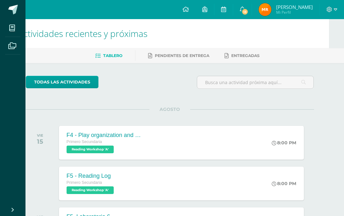
scroll to position [0, 15]
click at [248, 13] on span "13" at bounding box center [244, 11] width 7 height 7
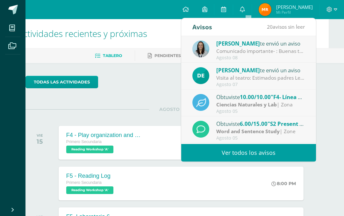
click at [239, 51] on div "Comunicado importante- : Buenas tardes estimados padres de familia, Les compart…" at bounding box center [260, 50] width 89 height 7
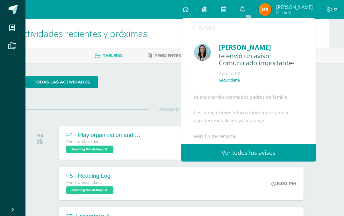
click at [240, 47] on div "[PERSON_NAME]" at bounding box center [261, 47] width 84 height 10
click at [271, 46] on div "[PERSON_NAME]" at bounding box center [261, 47] width 84 height 10
click at [205, 152] on link "Ver todos los avisos" at bounding box center [248, 153] width 135 height 18
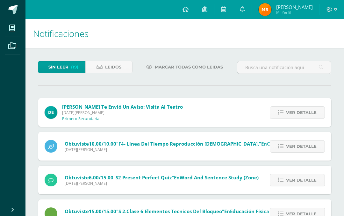
click at [299, 111] on span "Ver detalle" at bounding box center [301, 113] width 31 height 12
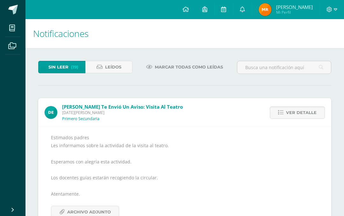
click at [101, 64] on icon at bounding box center [100, 66] width 6 height 5
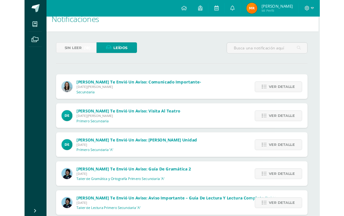
scroll to position [11, 2]
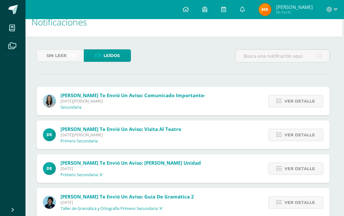
click at [301, 103] on span "Ver detalle" at bounding box center [299, 101] width 31 height 12
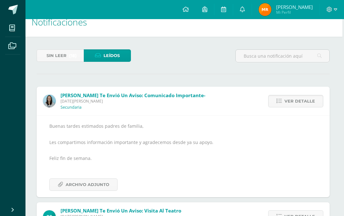
click at [93, 184] on span "Archivo Adjunto" at bounding box center [88, 185] width 44 height 12
click at [55, 58] on span "Sin leer" at bounding box center [57, 56] width 20 height 12
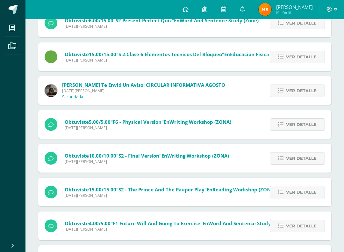
scroll to position [124, 0]
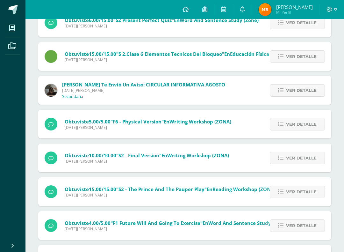
click at [303, 91] on span "Ver detalle" at bounding box center [301, 90] width 31 height 12
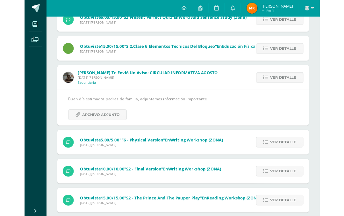
scroll to position [123, 0]
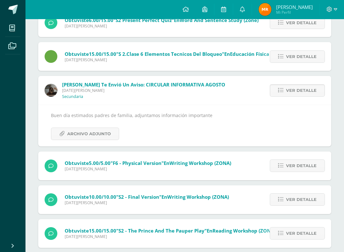
click at [97, 133] on span "Archivo Adjunto" at bounding box center [89, 134] width 44 height 12
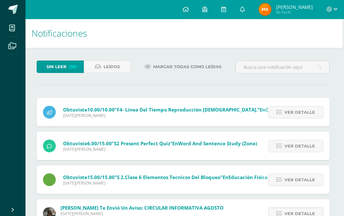
scroll to position [0, 2]
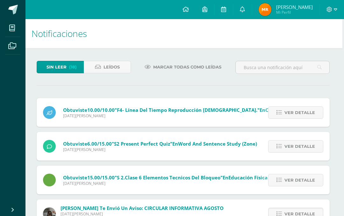
click at [166, 61] on span "Marcar todas como leídas" at bounding box center [187, 67] width 68 height 12
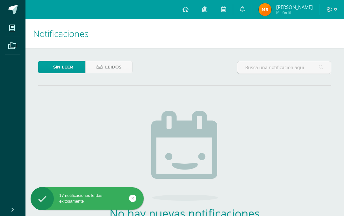
click at [8, 27] on span at bounding box center [12, 28] width 14 height 14
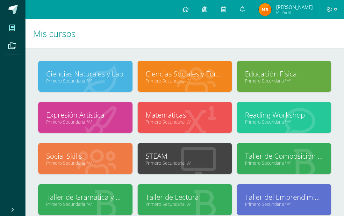
click at [91, 80] on link "Primero Secundaria "A"" at bounding box center [85, 81] width 78 height 6
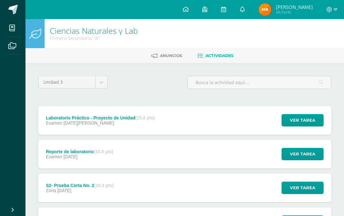
click at [315, 122] on span "Ver tarea" at bounding box center [302, 120] width 25 height 12
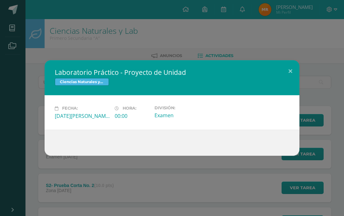
click at [293, 77] on button at bounding box center [290, 71] width 18 height 22
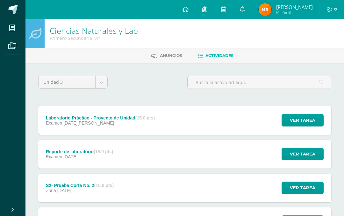
click at [156, 57] on link "Anuncios" at bounding box center [166, 56] width 31 height 10
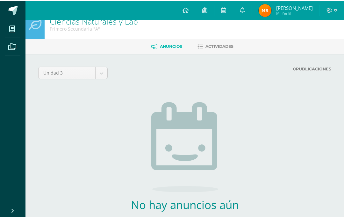
scroll to position [11, 0]
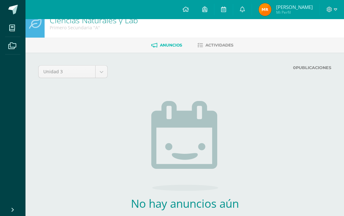
click at [104, 69] on body "Mis cursos Archivos Cerrar panel Ciencias Naturales y Lab Primero Secundaria "A…" at bounding box center [172, 122] width 344 height 267
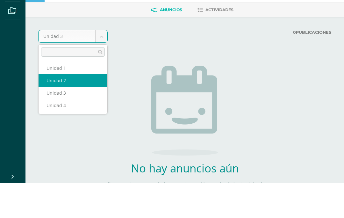
select select "Unidad 2"
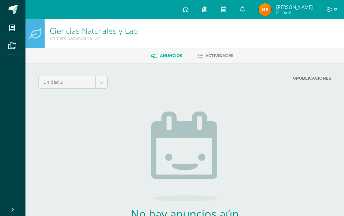
click at [101, 82] on body "Mis cursos Archivos Cerrar panel Ciencias Naturales y Lab Primero Secundaria "A…" at bounding box center [172, 133] width 344 height 267
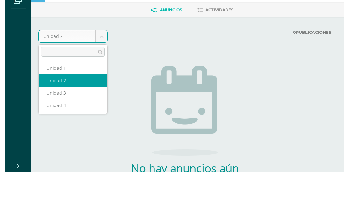
scroll to position [0, 6]
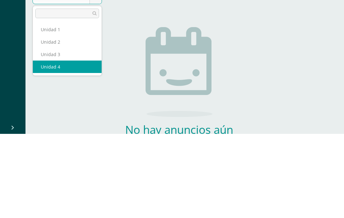
select select "Unidad 4"
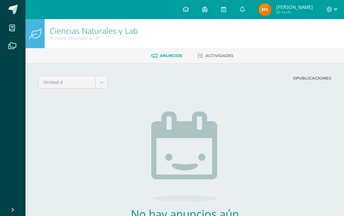
click at [292, 10] on span "Mi Perfil" at bounding box center [294, 12] width 37 height 5
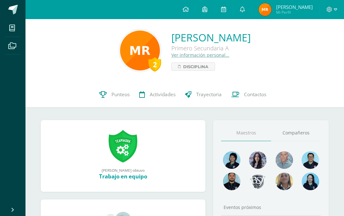
click at [171, 58] on link "Ver información personal..." at bounding box center [200, 55] width 58 height 6
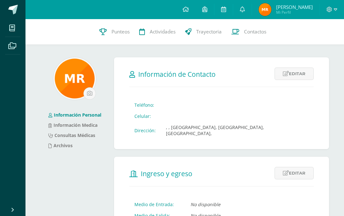
click at [88, 93] on input "file" at bounding box center [90, 94] width 12 height 12
click at [200, 31] on span "Trayectoria" at bounding box center [208, 31] width 25 height 7
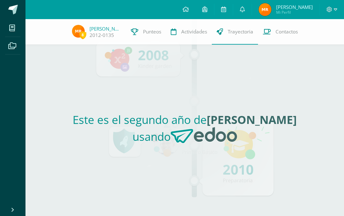
click at [283, 29] on span "Contactos" at bounding box center [287, 31] width 22 height 7
